Goal: Book appointment/travel/reservation

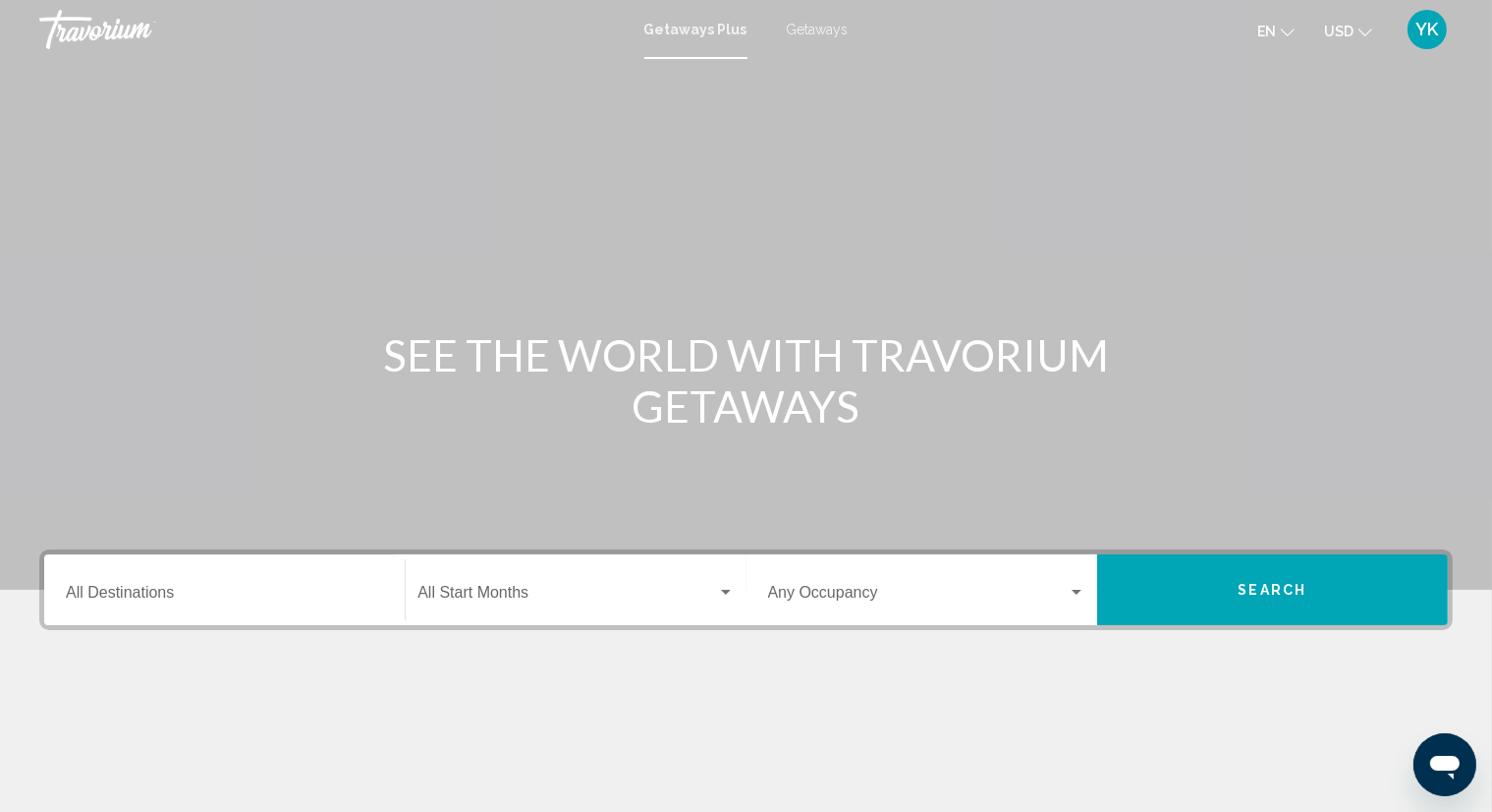
click at [825, 8] on mat-toolbar "Getaways Plus Getaways en English Español Français Italiano Português русский U…" at bounding box center [746, 29] width 1492 height 59
click at [822, 33] on span "Getaways" at bounding box center [818, 30] width 62 height 16
click at [240, 588] on input "Destination All Destinations" at bounding box center [224, 597] width 317 height 18
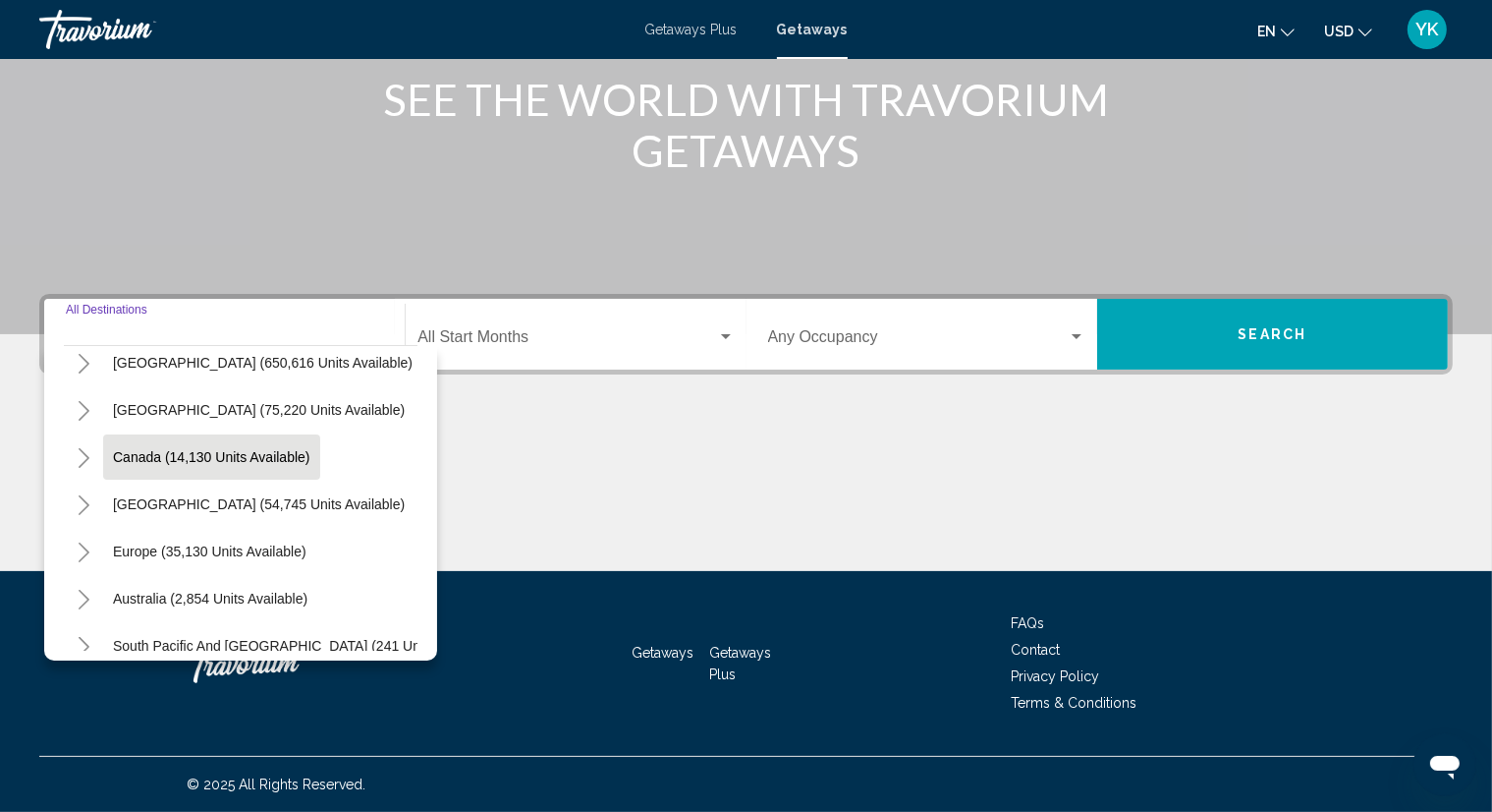
scroll to position [98, 0]
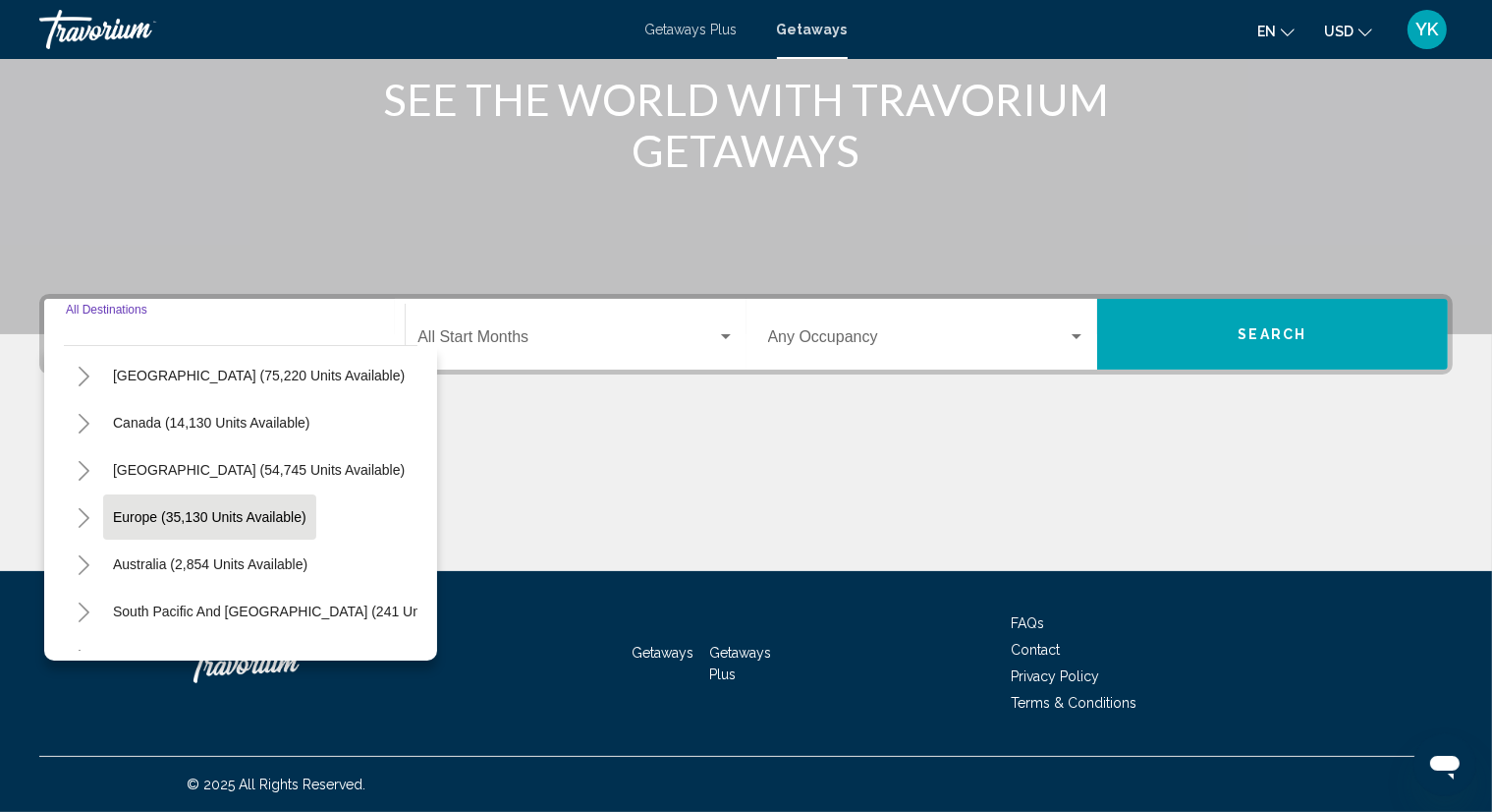
click at [256, 521] on span "Europe (35,130 units available)" at bounding box center [210, 517] width 194 height 16
type input "**********"
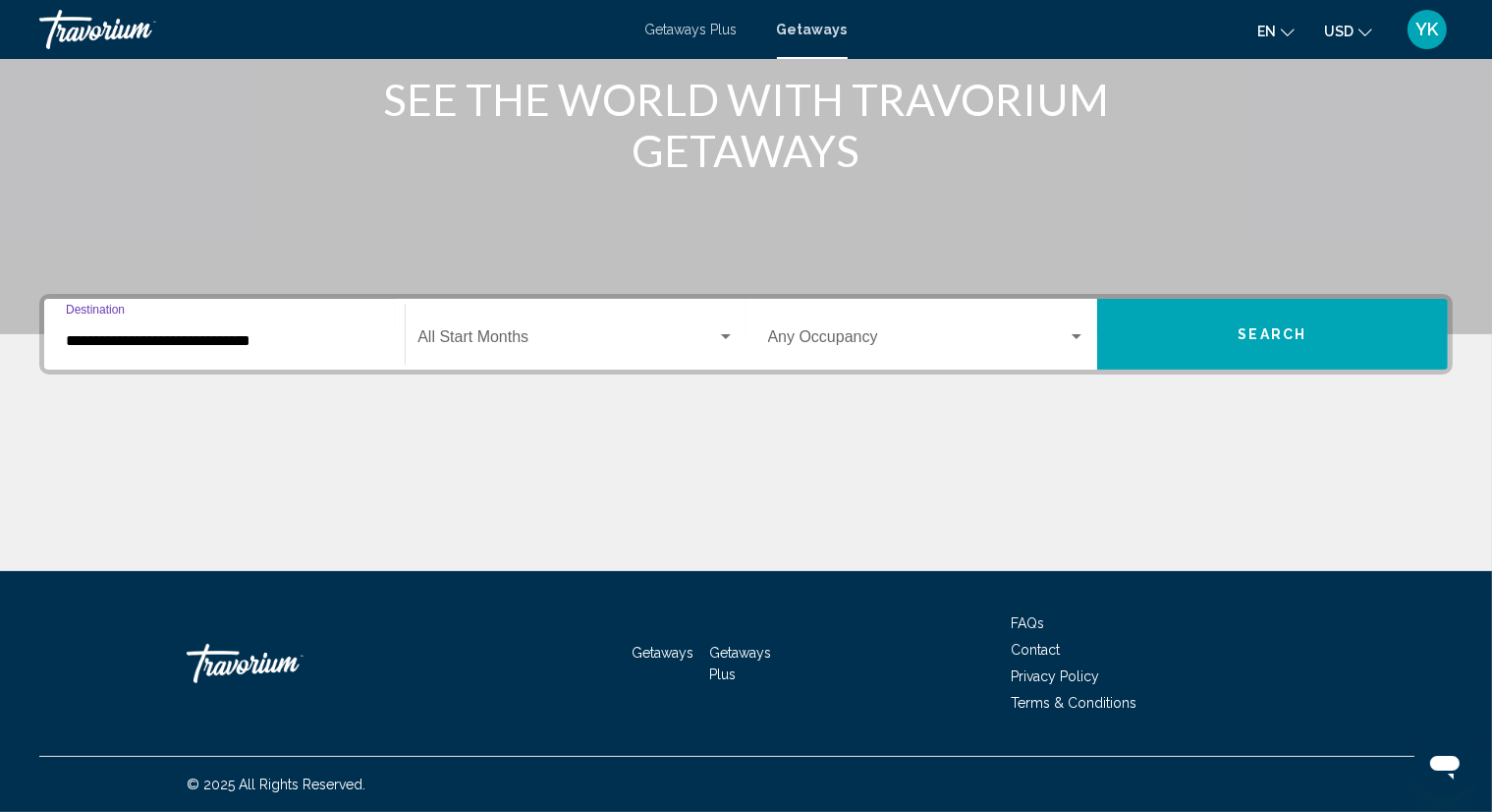
click at [472, 348] on span "Search widget" at bounding box center [567, 341] width 299 height 18
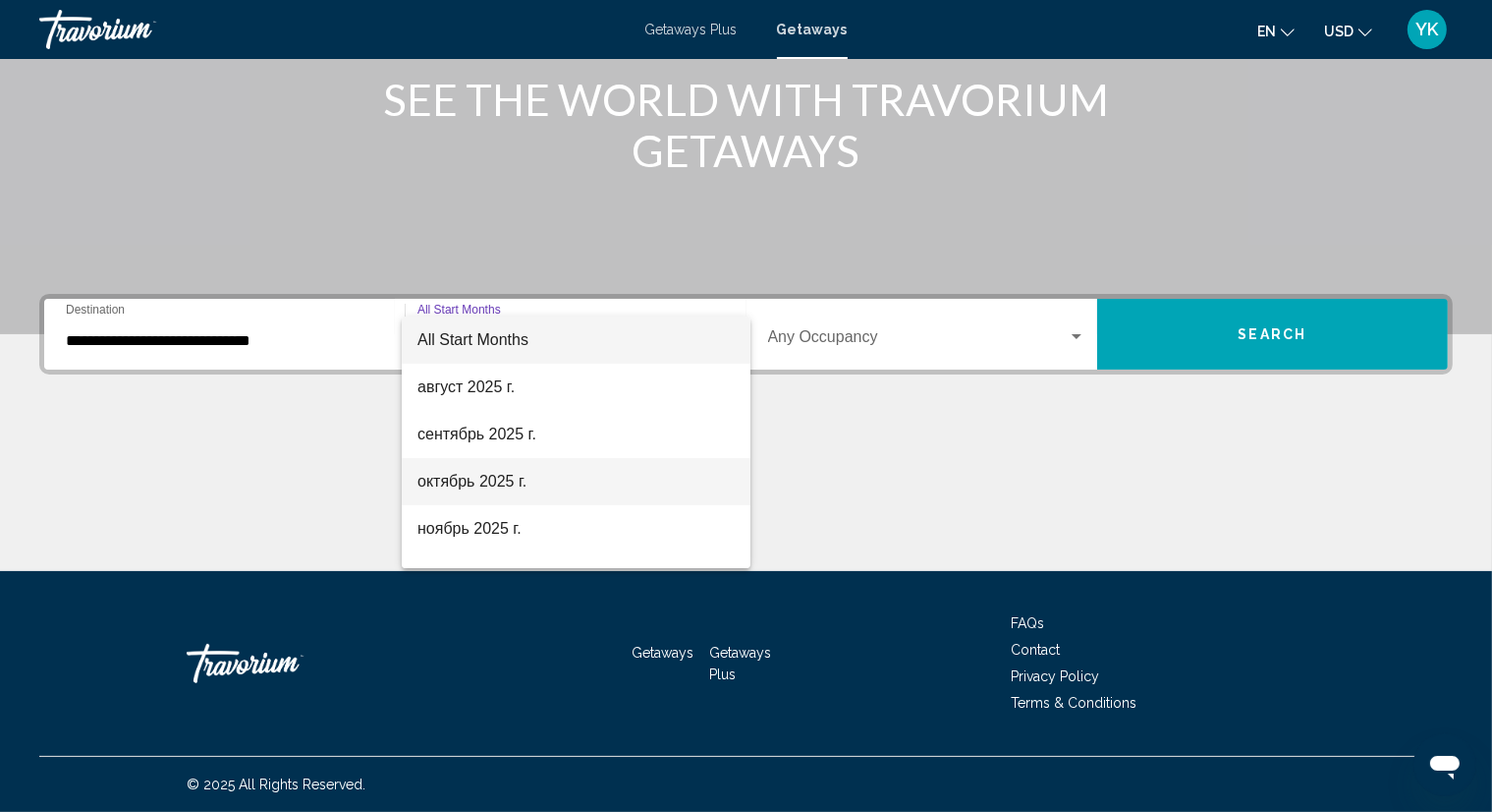
click at [466, 477] on span "октябрь 2025 г." at bounding box center [576, 481] width 317 height 47
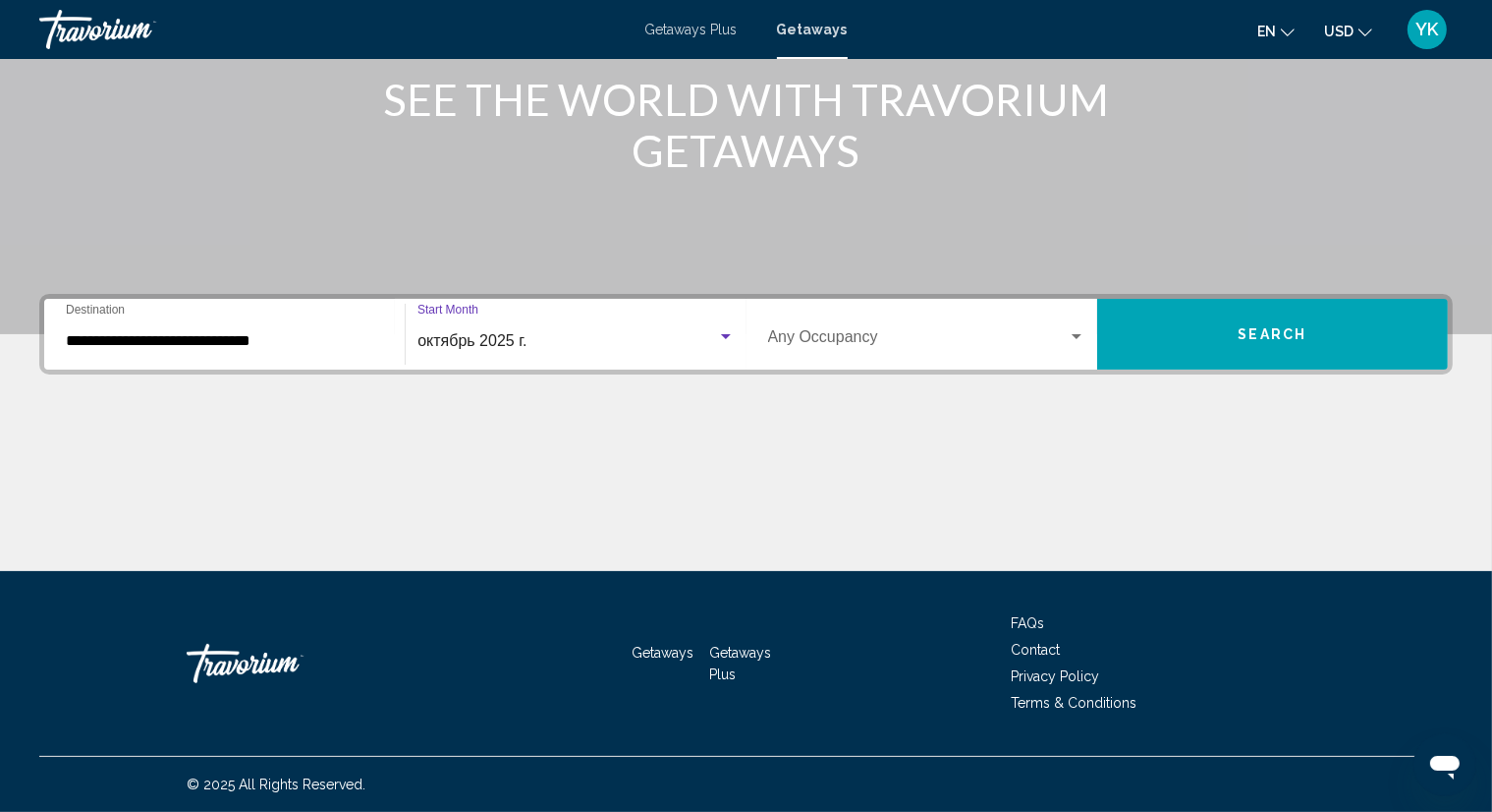
click at [1209, 340] on button "Search" at bounding box center [1272, 334] width 351 height 71
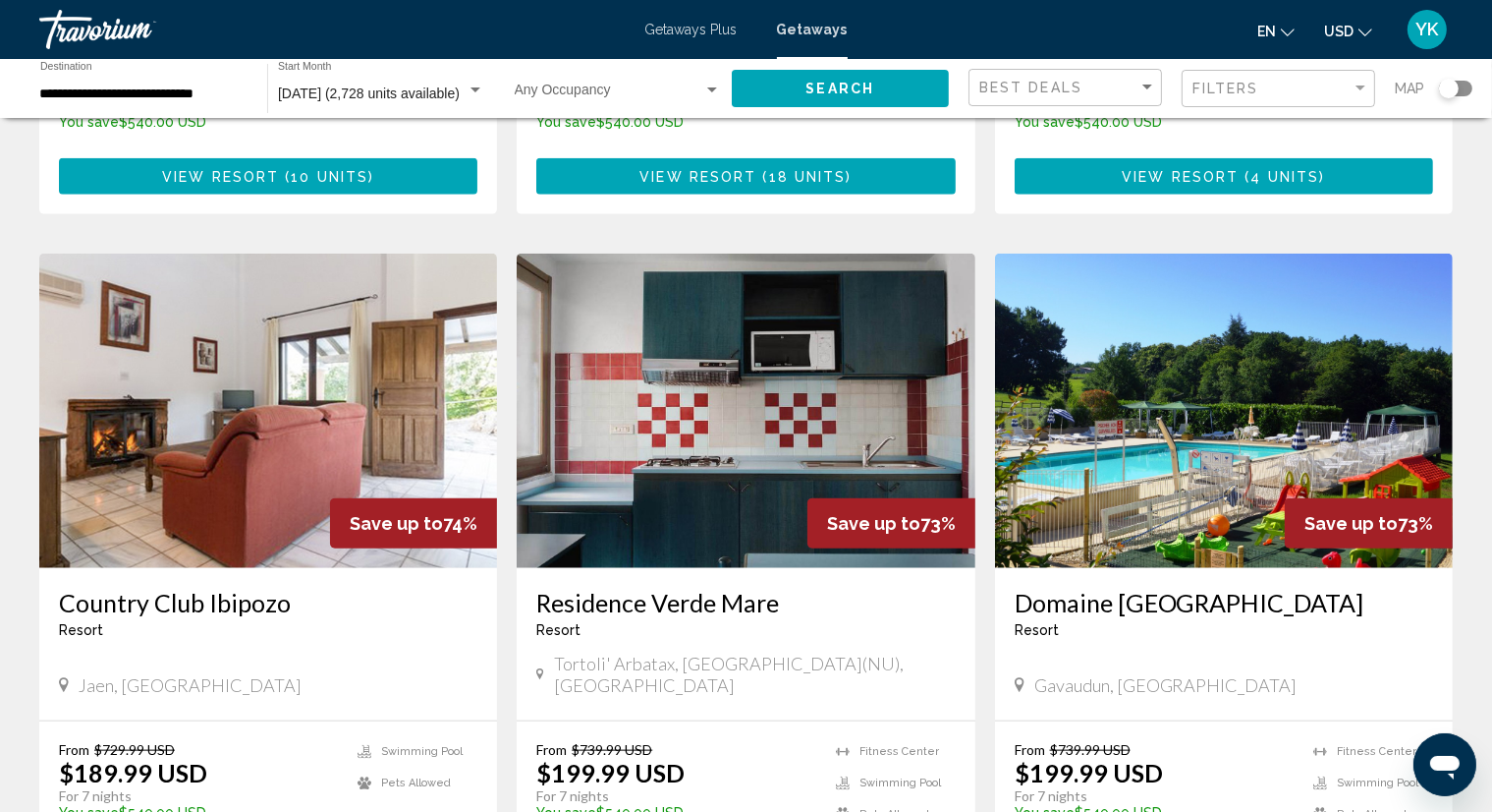
scroll to position [2161, 0]
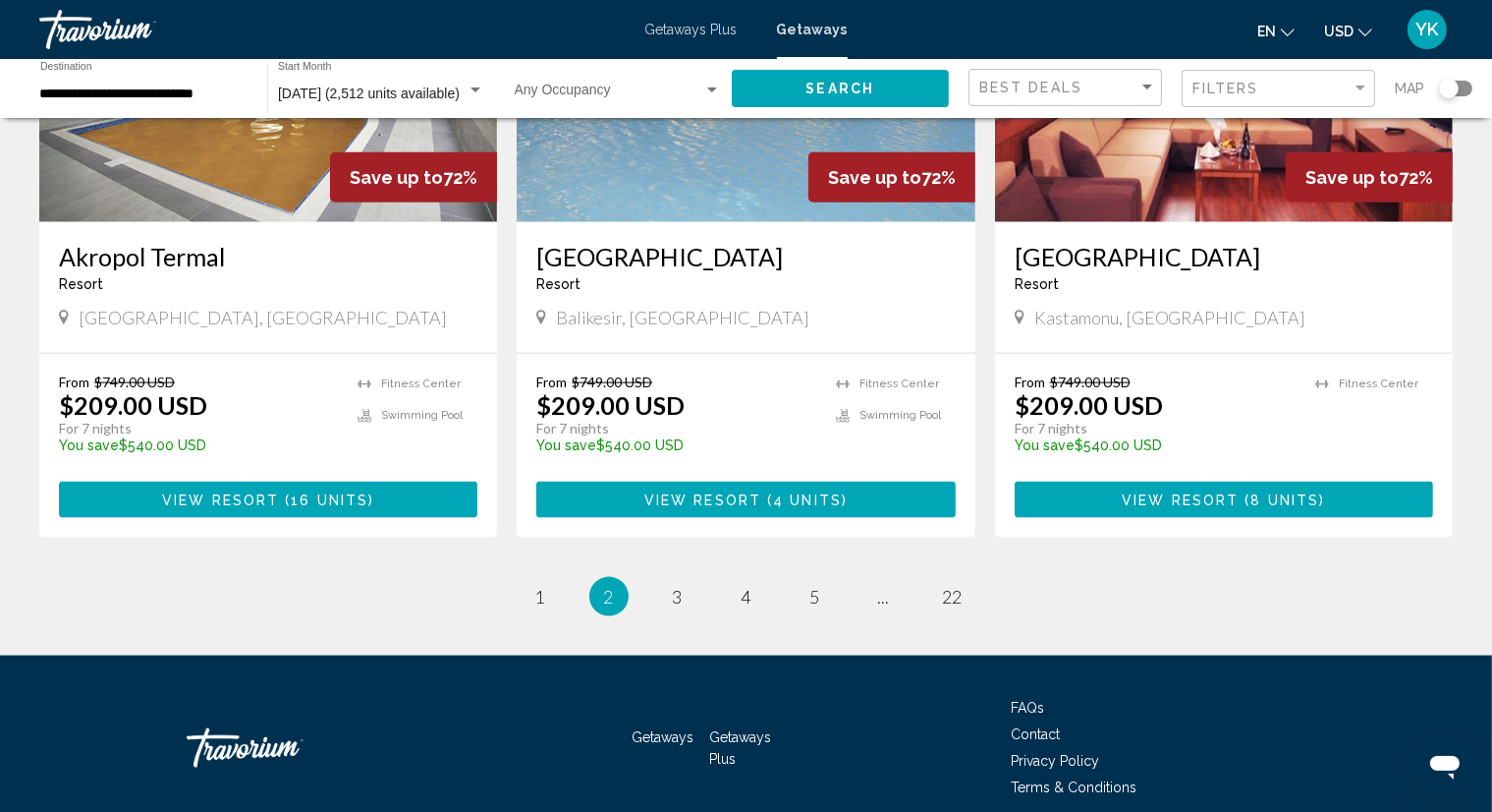
scroll to position [2388, 0]
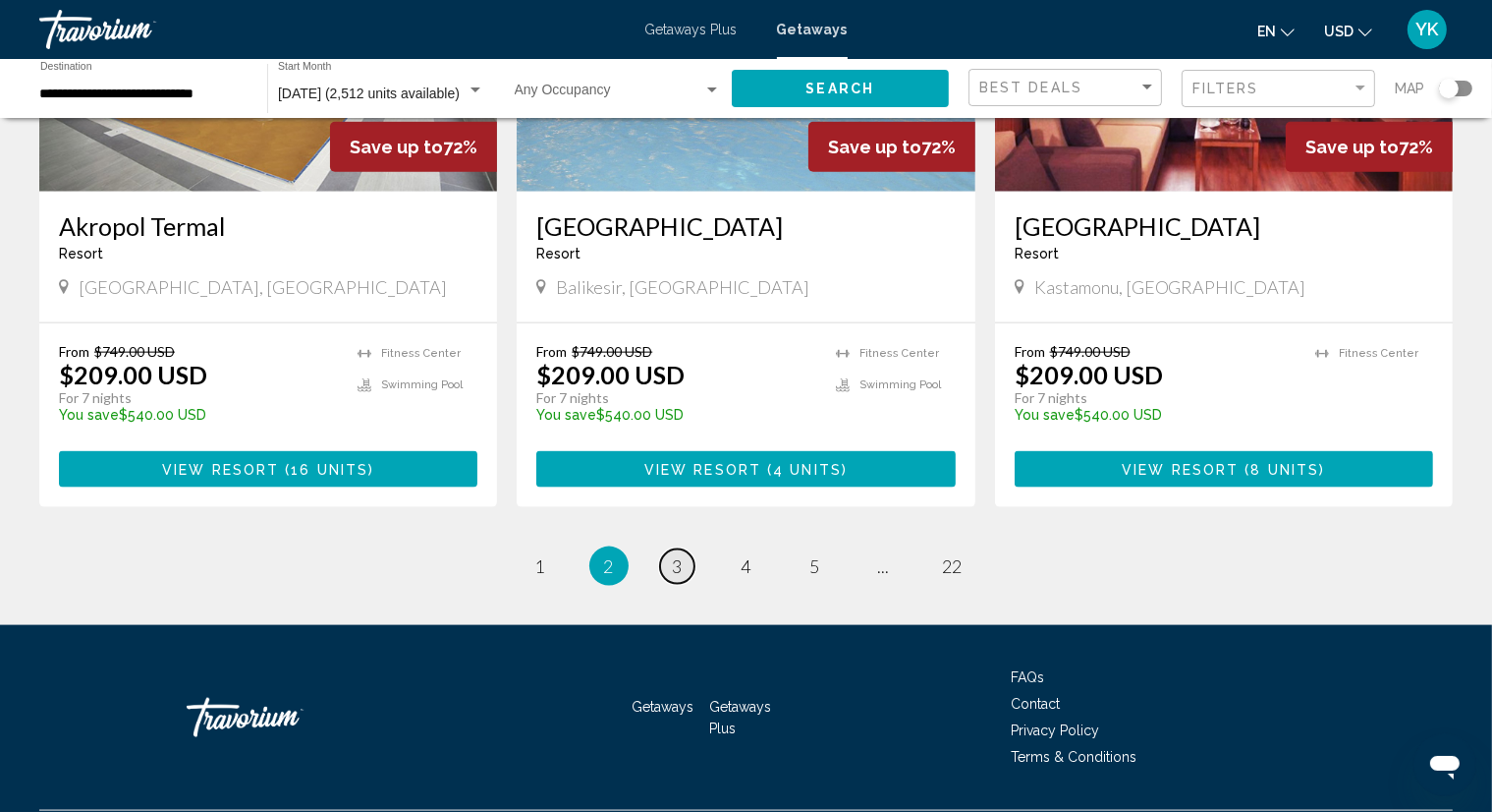
click at [676, 549] on link "page 3" at bounding box center [677, 566] width 34 height 34
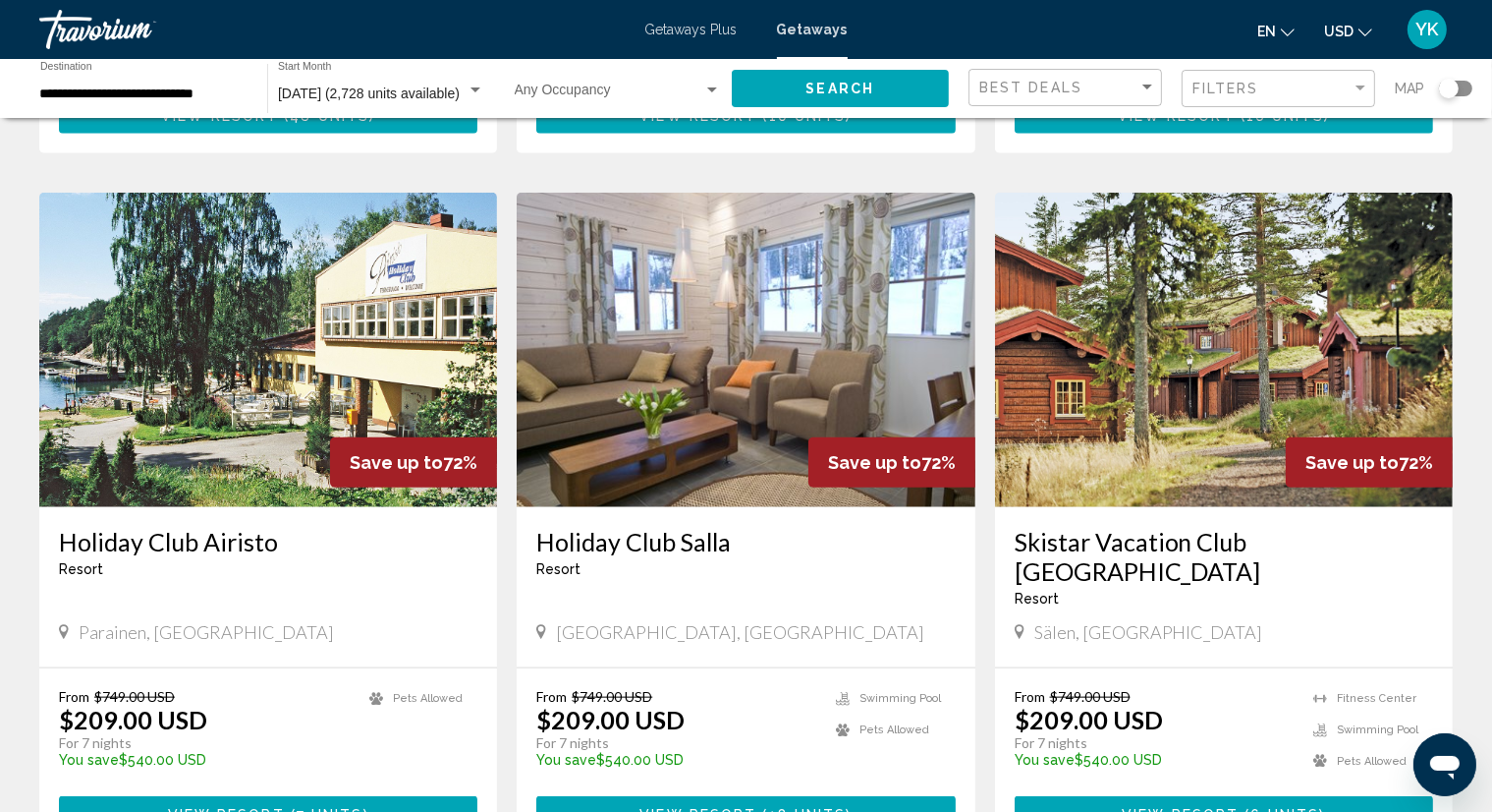
scroll to position [2161, 0]
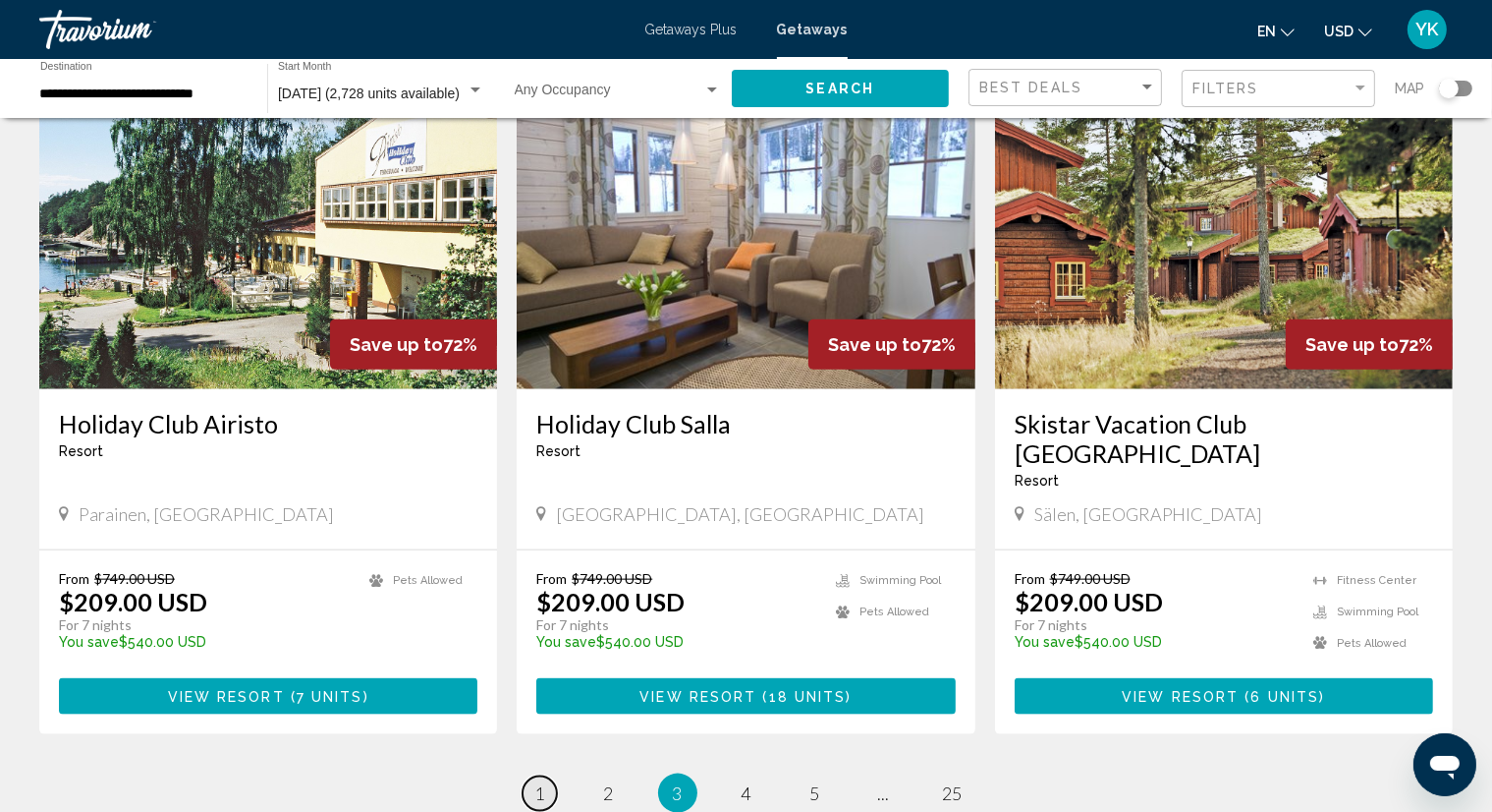
click at [540, 782] on span "1" at bounding box center [540, 793] width 10 height 22
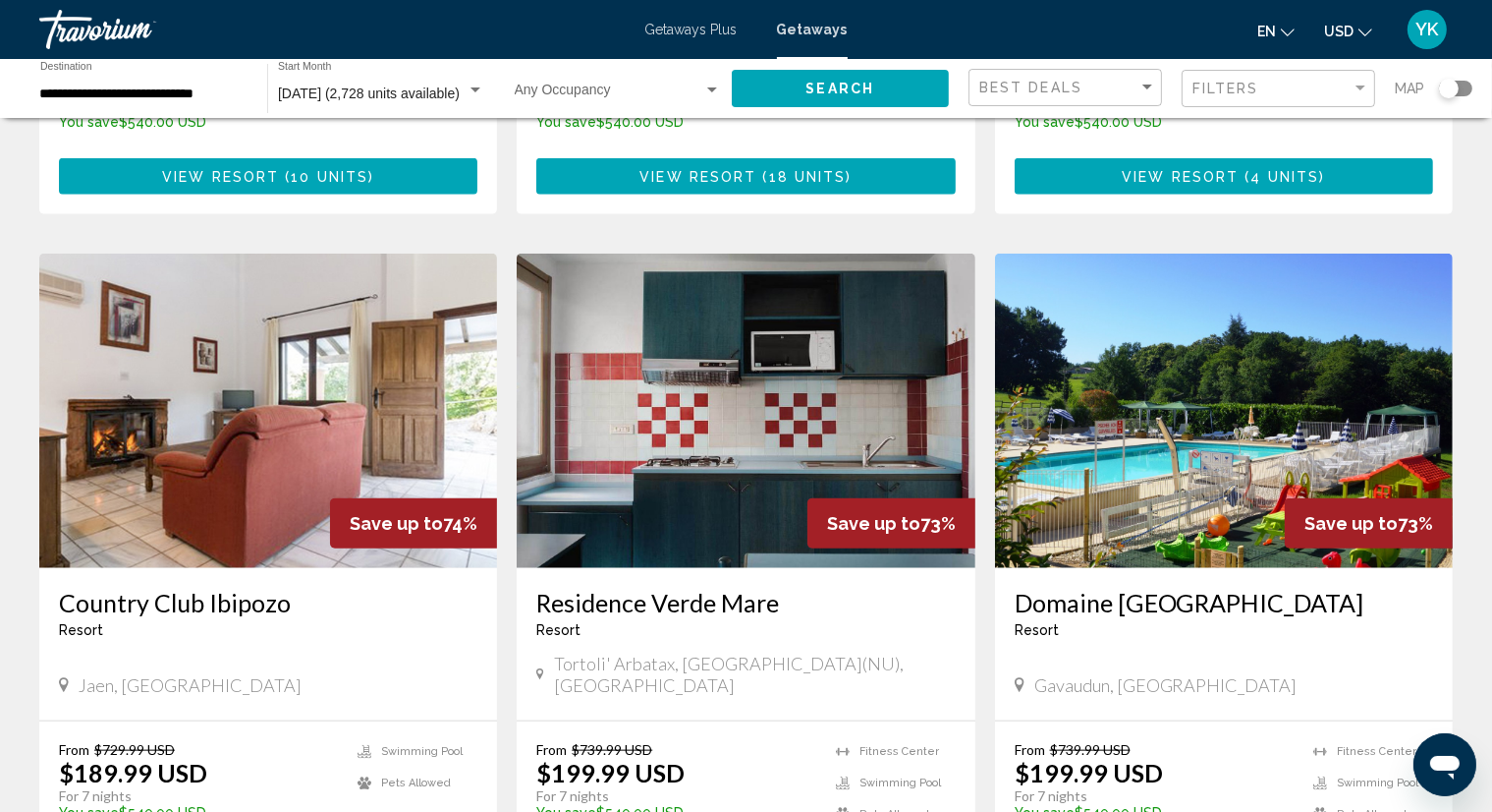
scroll to position [2260, 0]
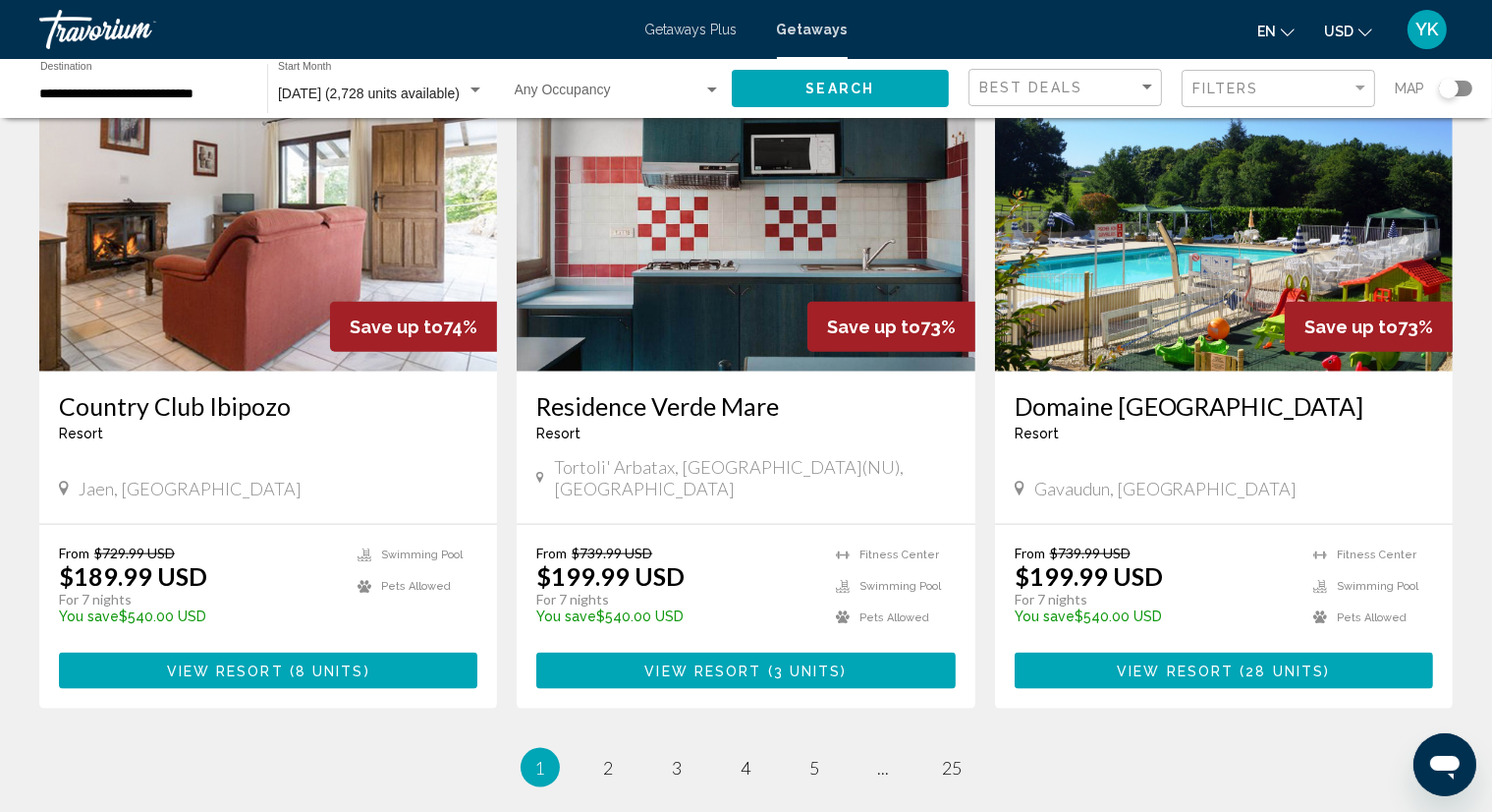
click at [1210, 663] on span "View Resort" at bounding box center [1175, 671] width 117 height 16
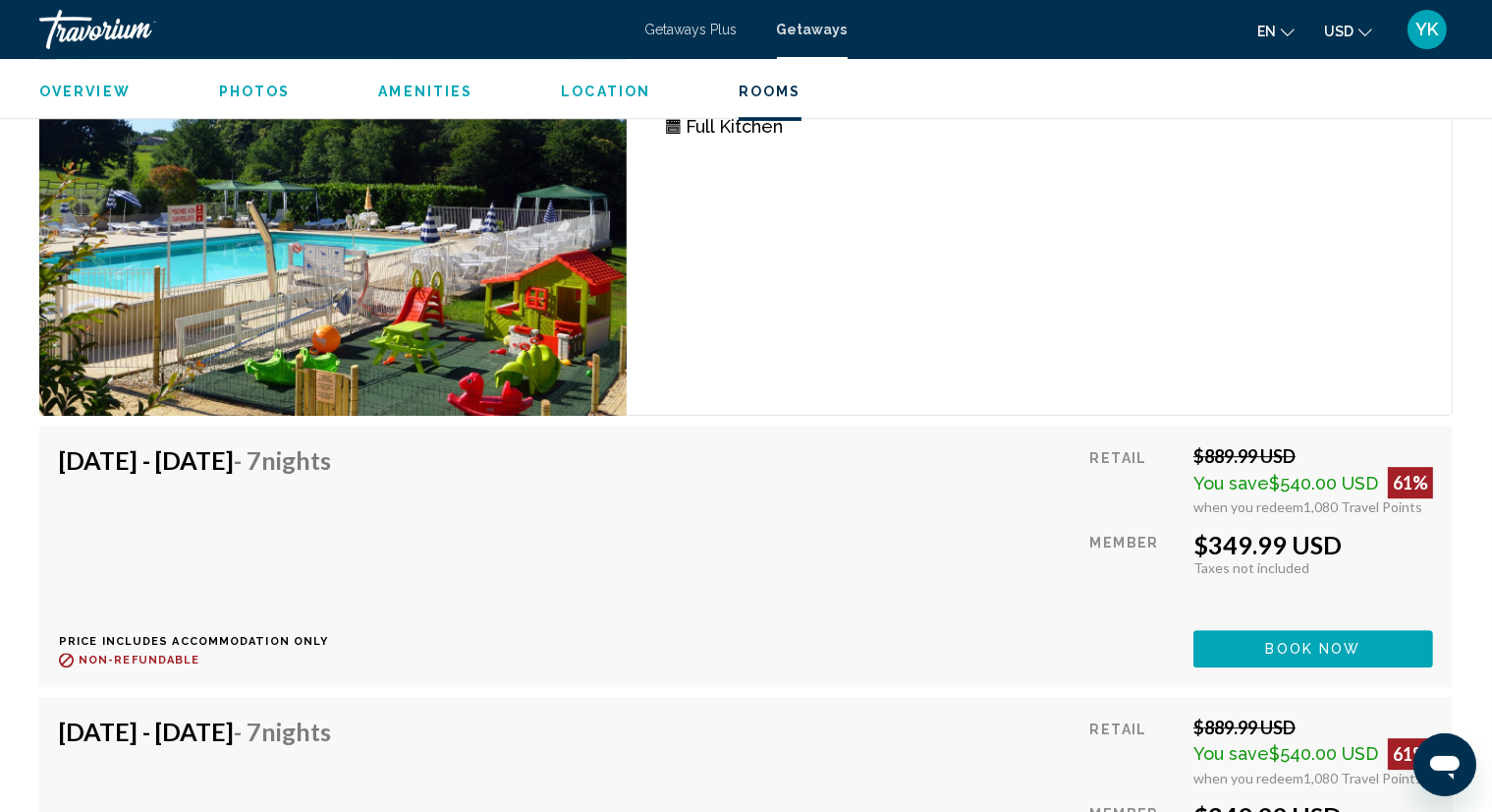
scroll to position [5797, 0]
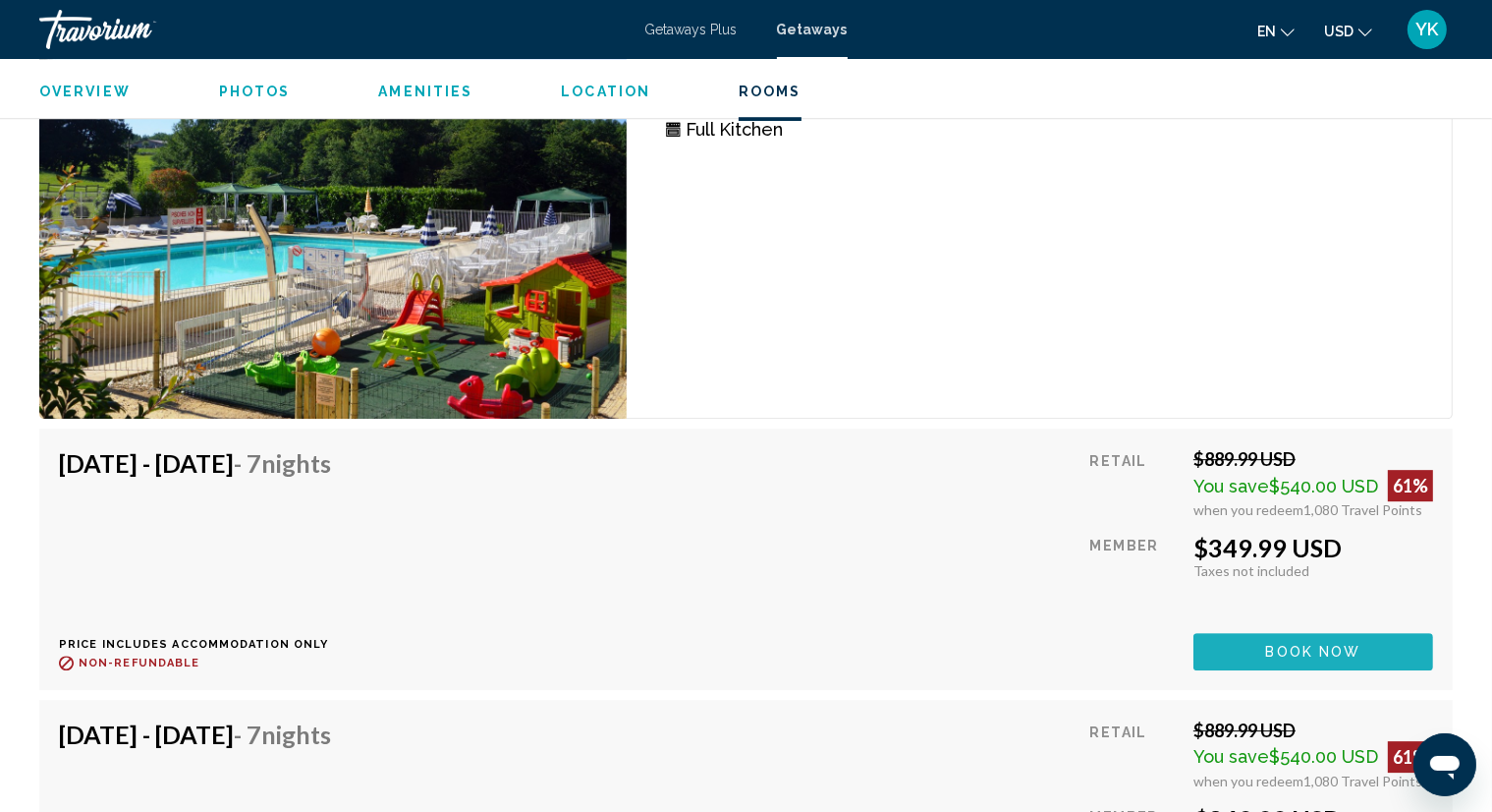
click at [1328, 645] on span "Book now" at bounding box center [1313, 653] width 95 height 16
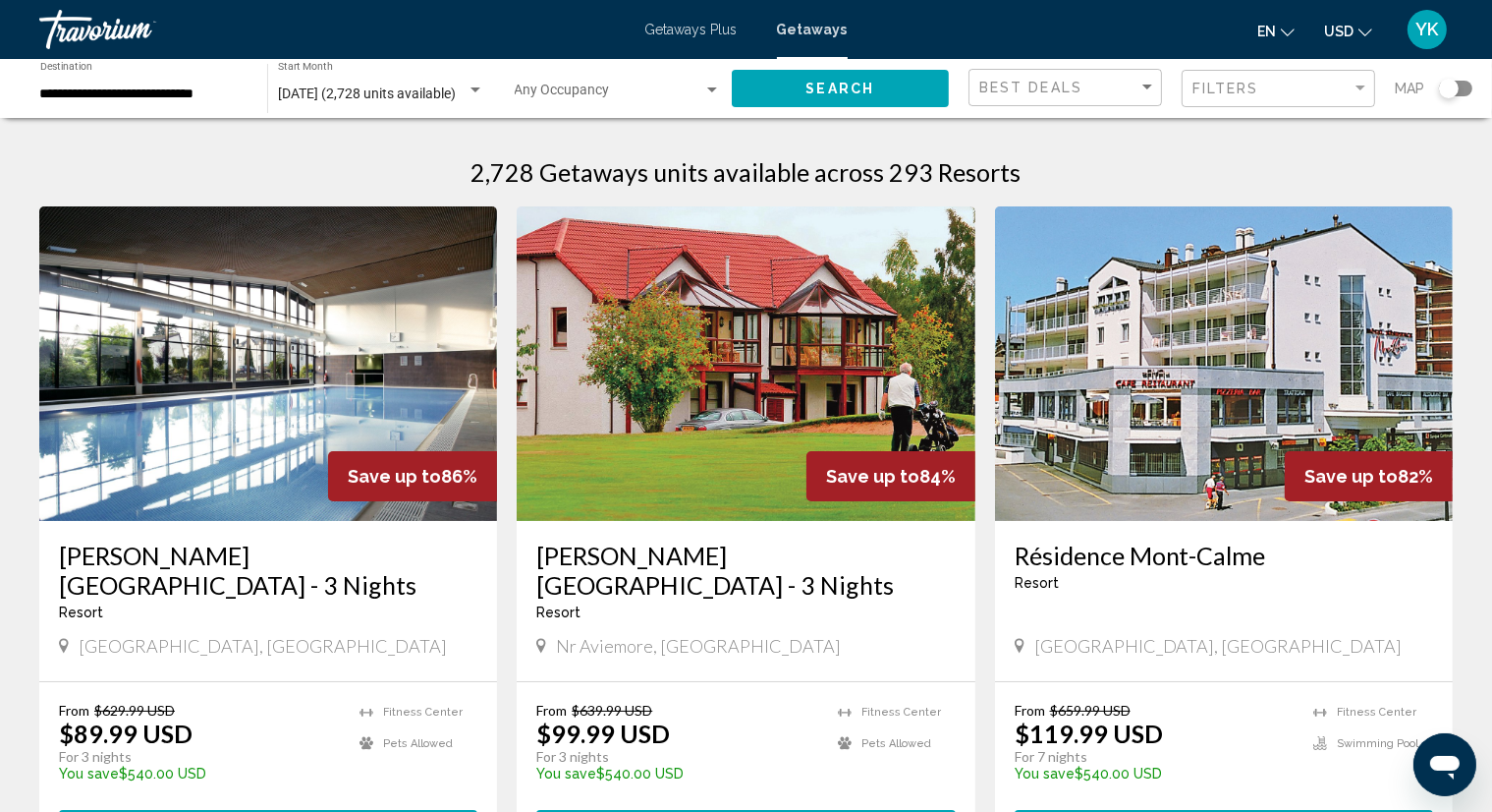
click at [194, 101] on input "**********" at bounding box center [143, 94] width 207 height 16
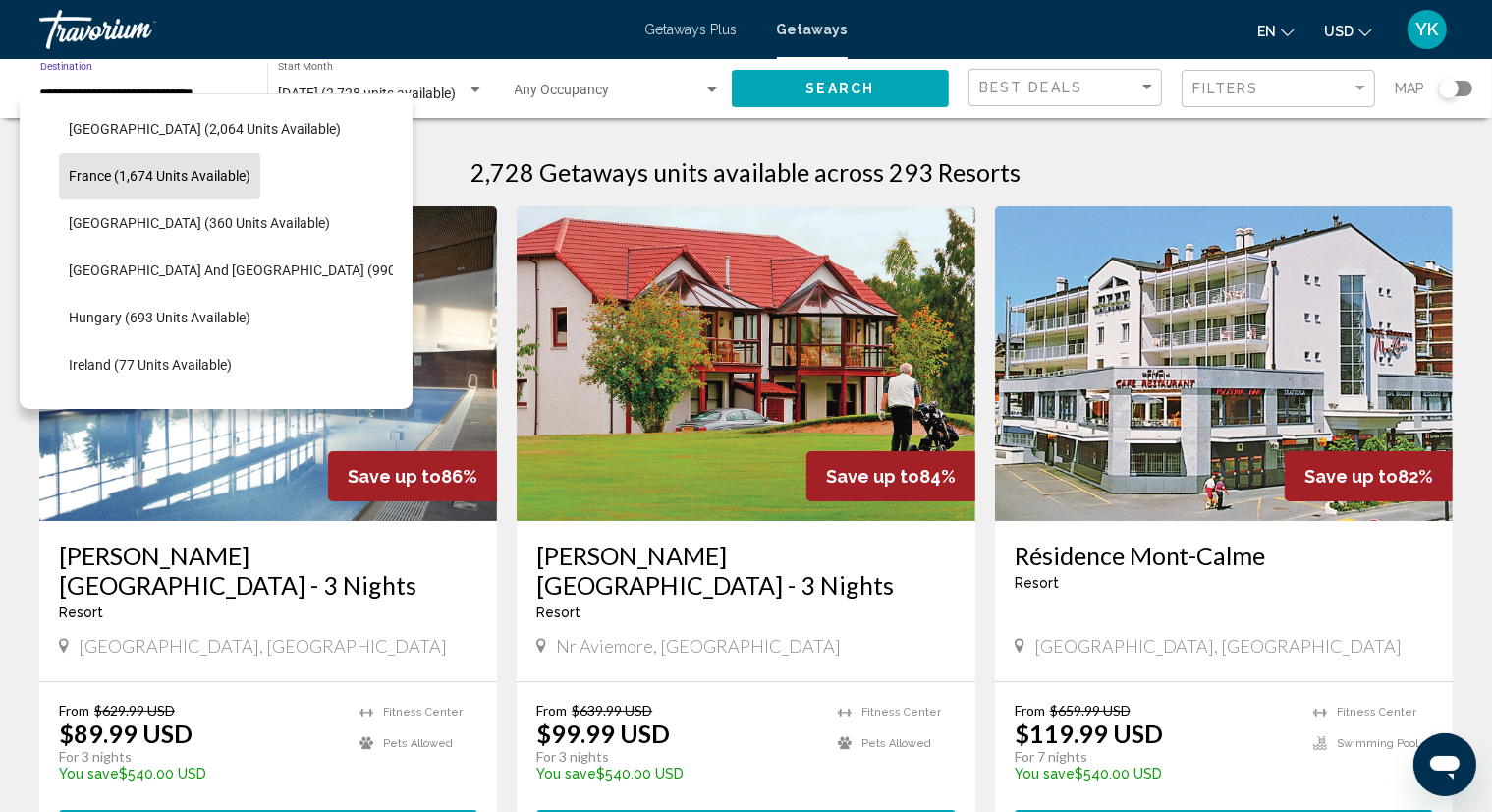
scroll to position [616, 0]
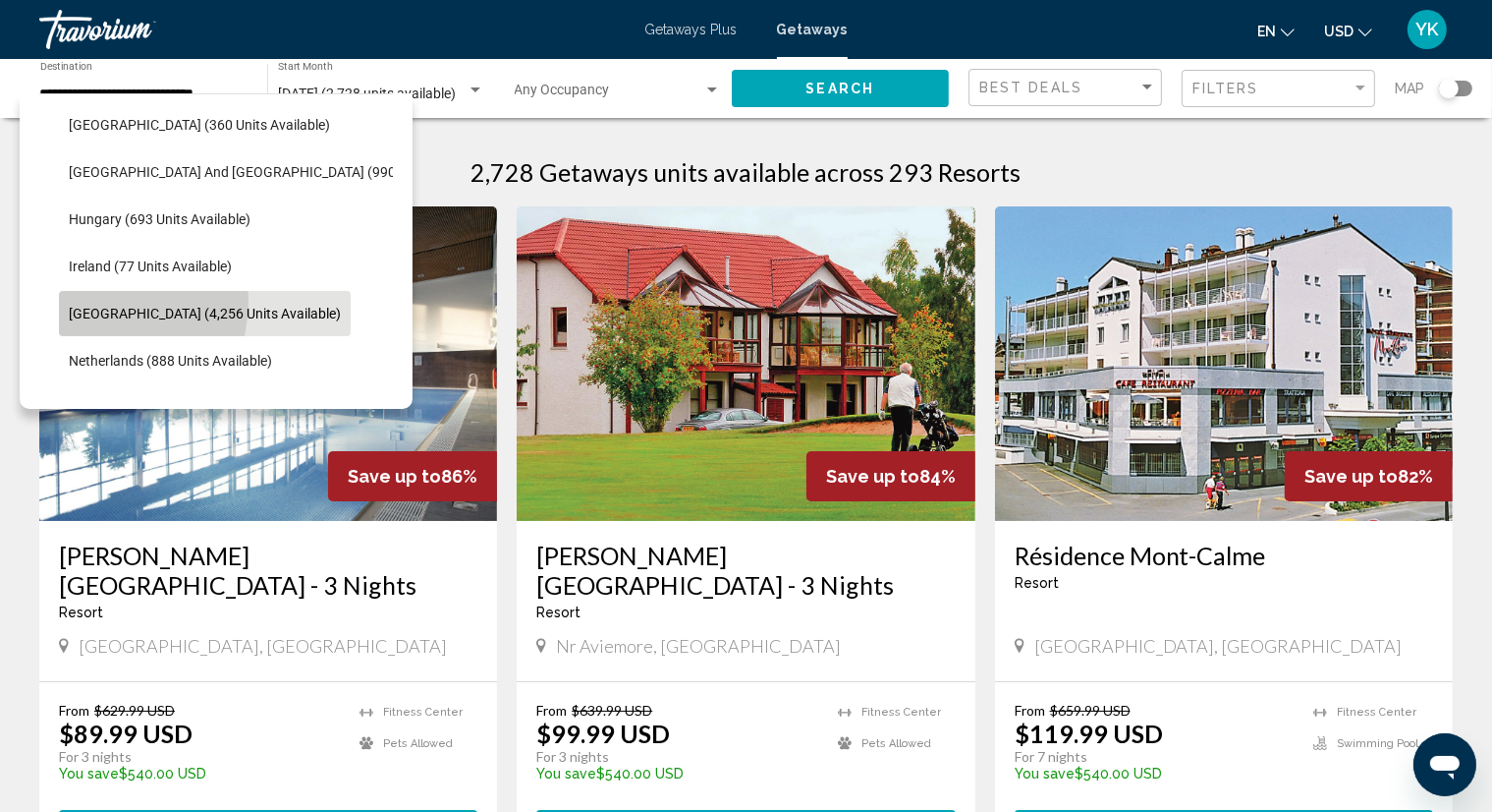
click at [86, 300] on button "[GEOGRAPHIC_DATA] (4,256 units available)" at bounding box center [205, 313] width 292 height 45
type input "**********"
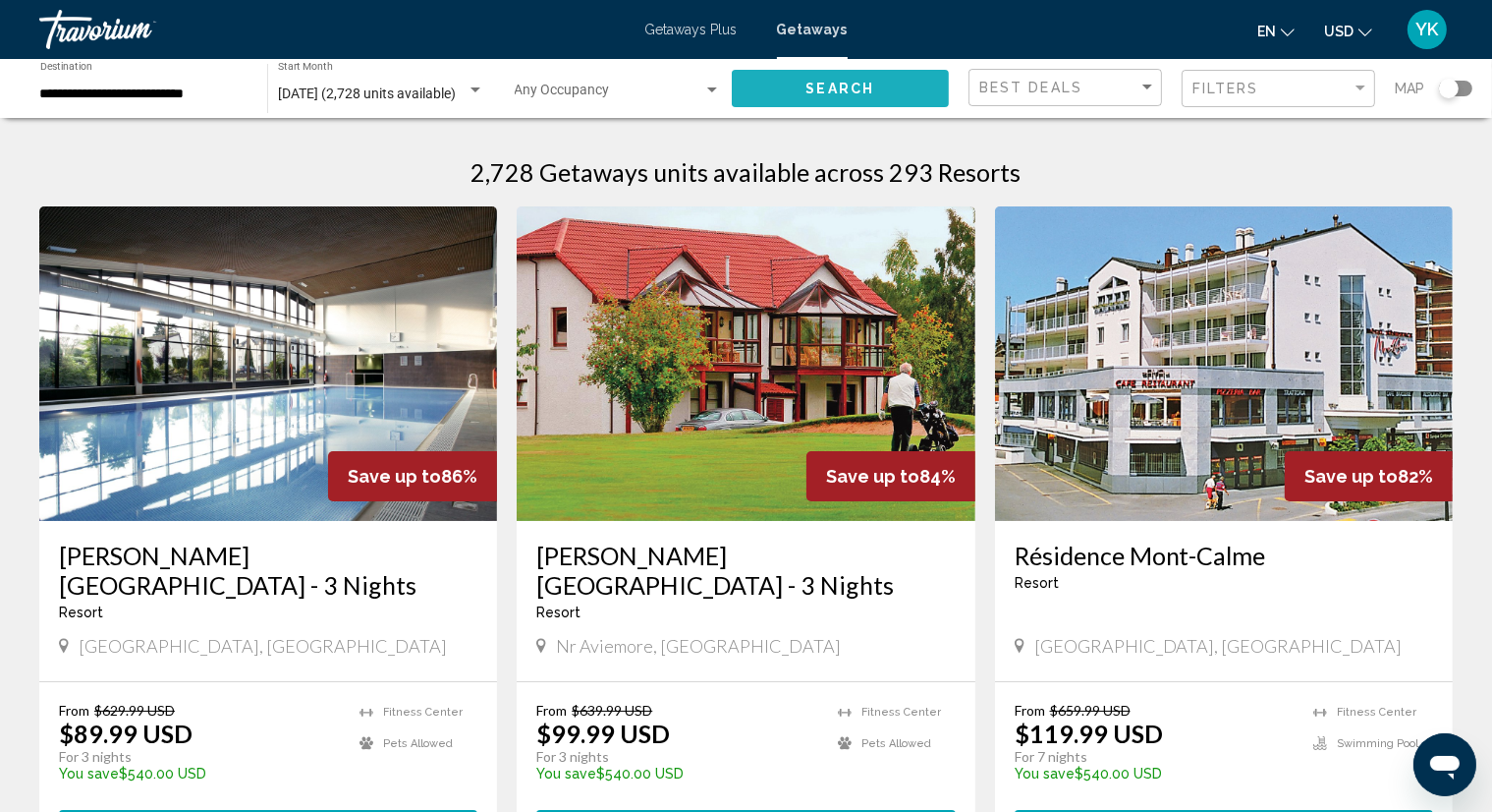
click at [782, 86] on button "Search" at bounding box center [841, 88] width 218 height 36
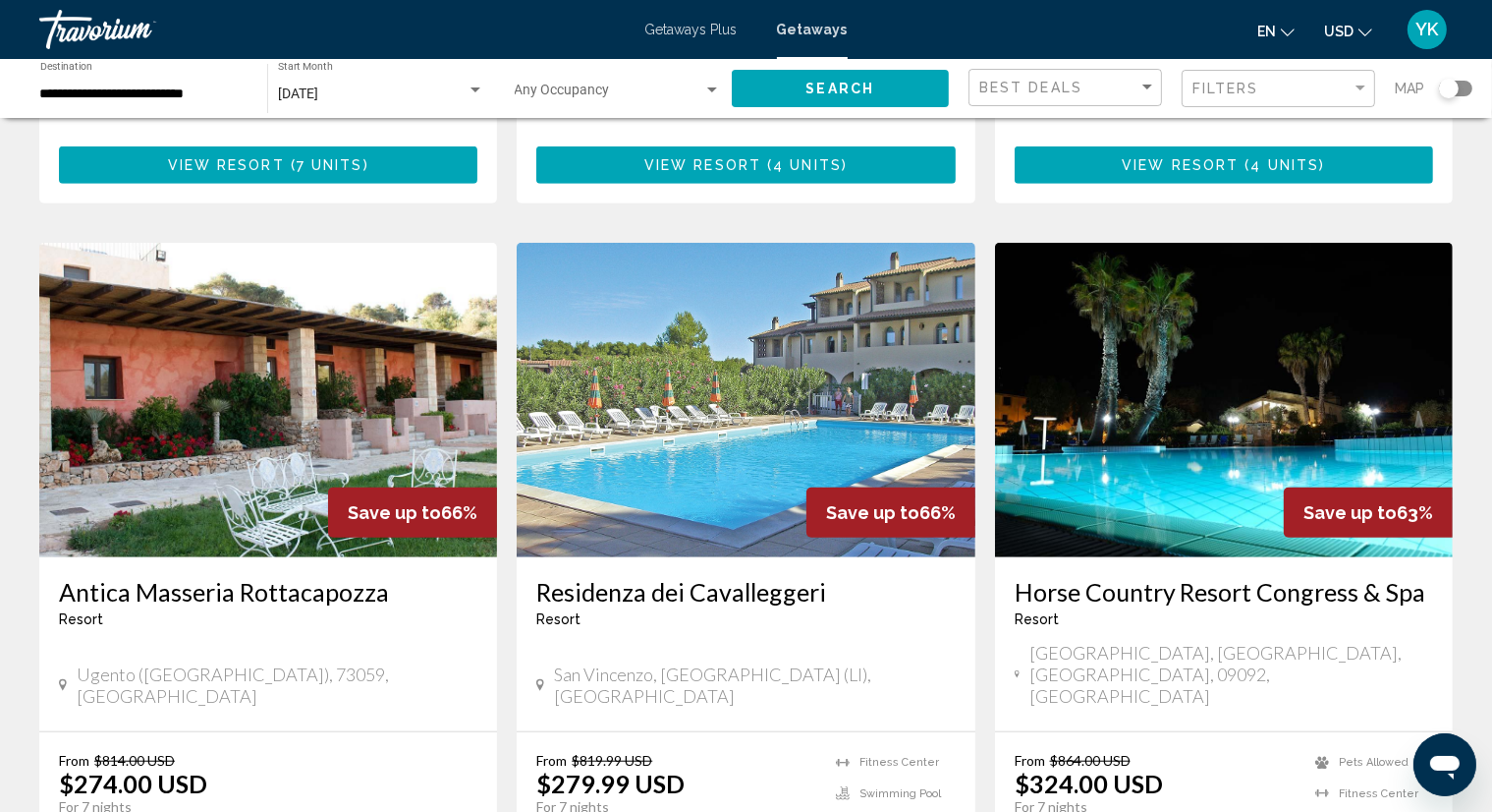
scroll to position [1474, 0]
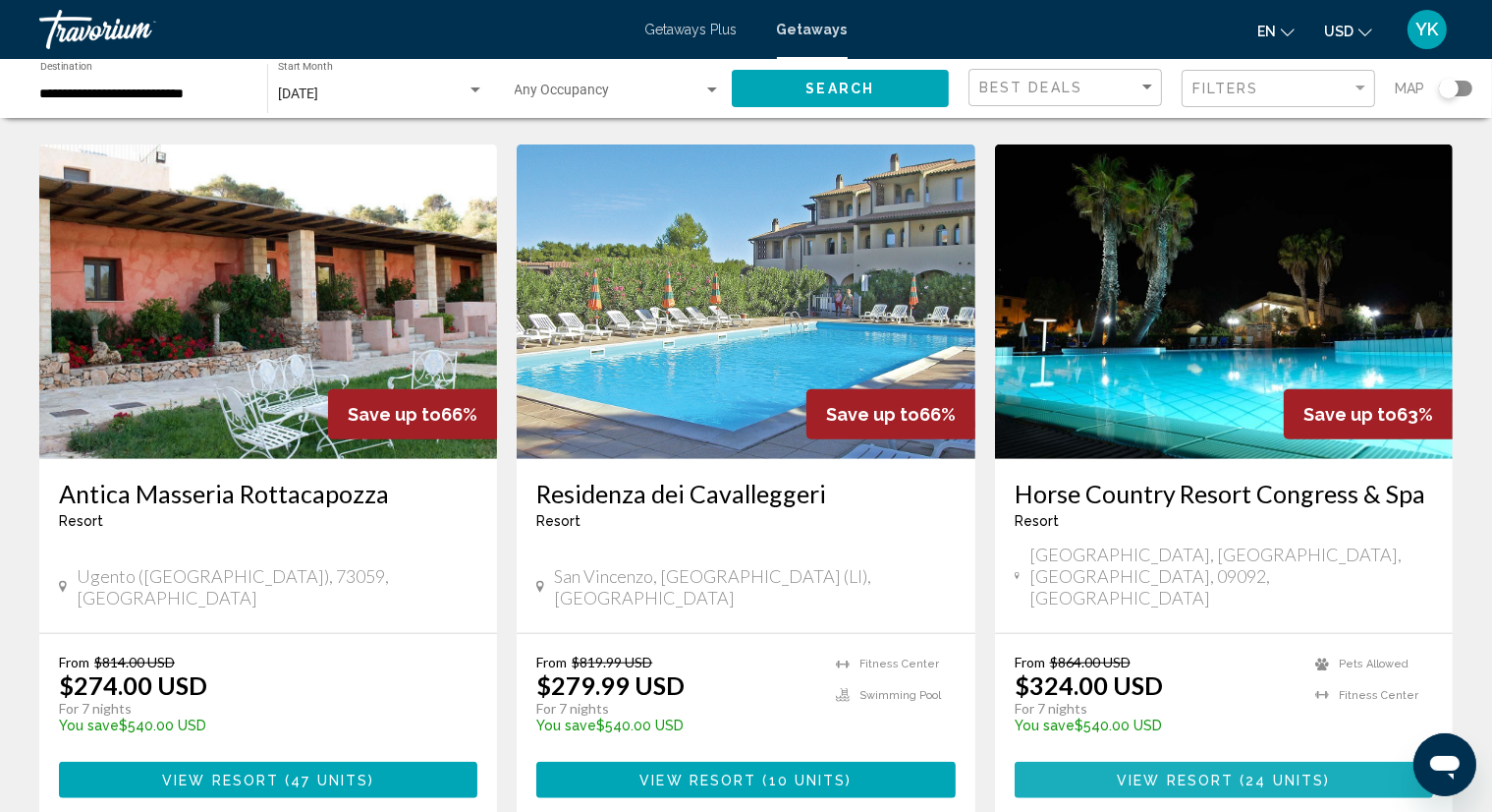
click at [1240, 772] on span "( 24 units )" at bounding box center [1282, 780] width 96 height 16
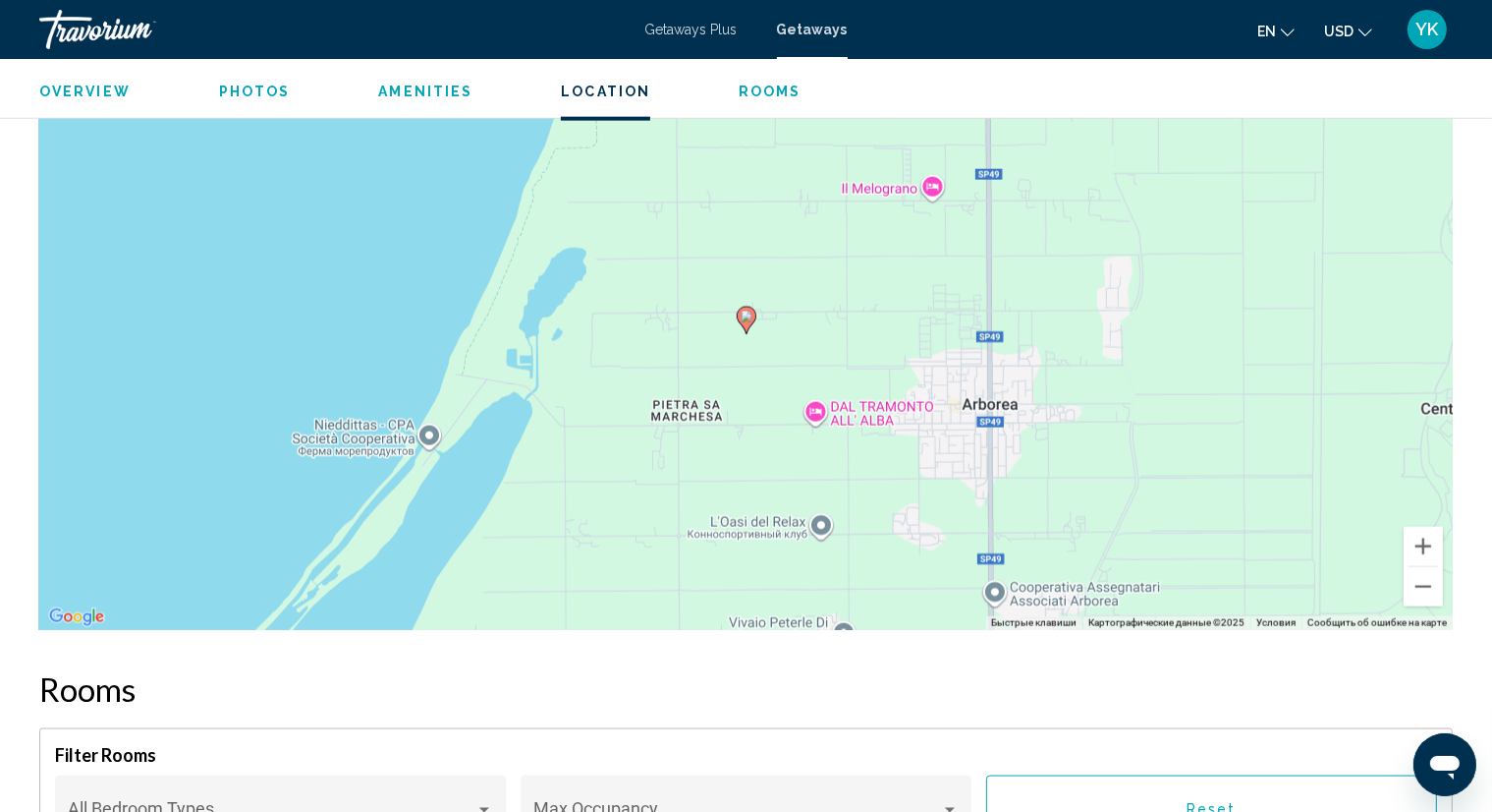
scroll to position [2372, 0]
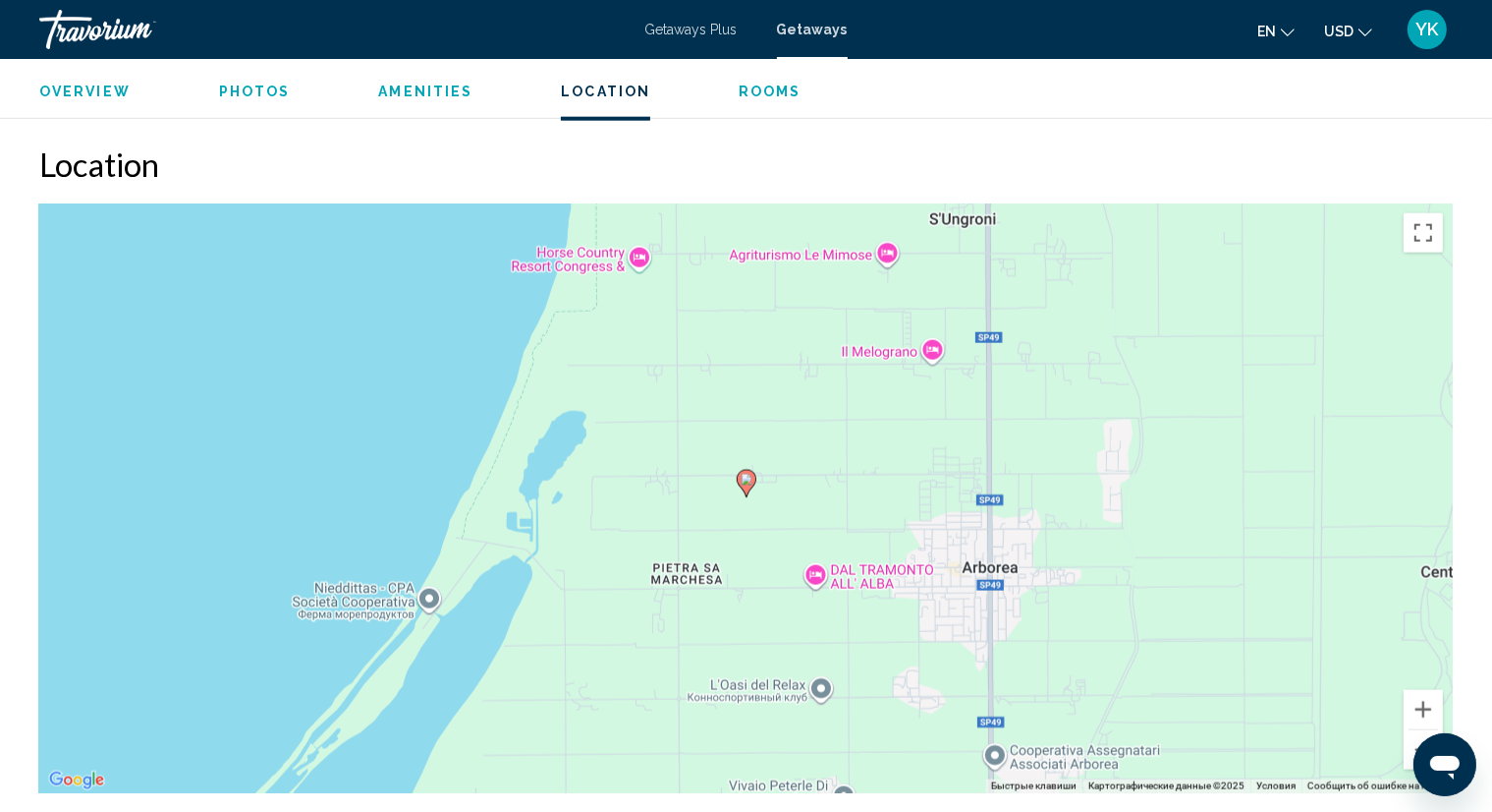
click at [812, 31] on span "Getaways" at bounding box center [812, 30] width 71 height 16
